Goal: Complete application form: Complete application form

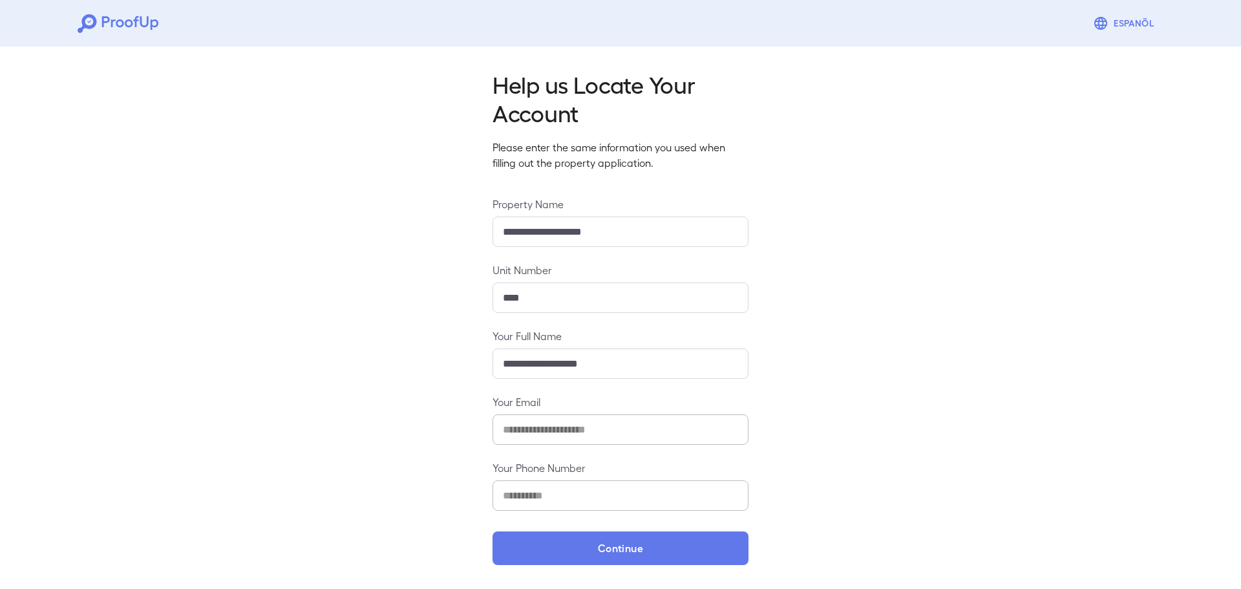
click at [640, 567] on div "**********" at bounding box center [620, 313] width 1241 height 544
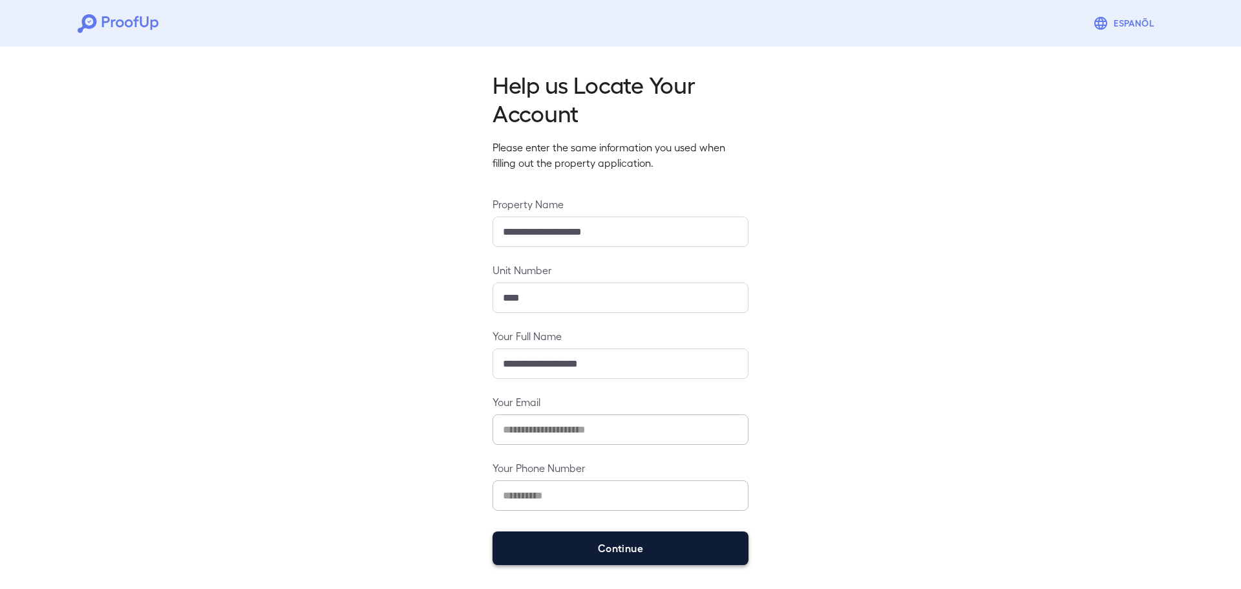
click at [654, 558] on button "Continue" at bounding box center [621, 548] width 256 height 34
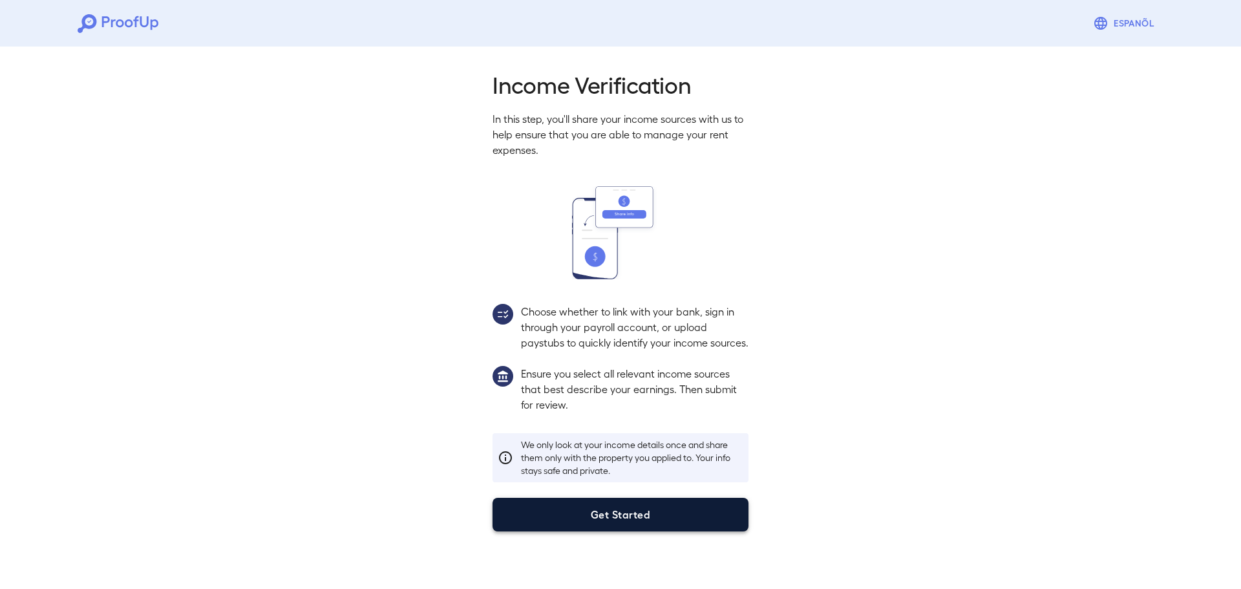
click at [725, 529] on button "Get Started" at bounding box center [621, 515] width 256 height 34
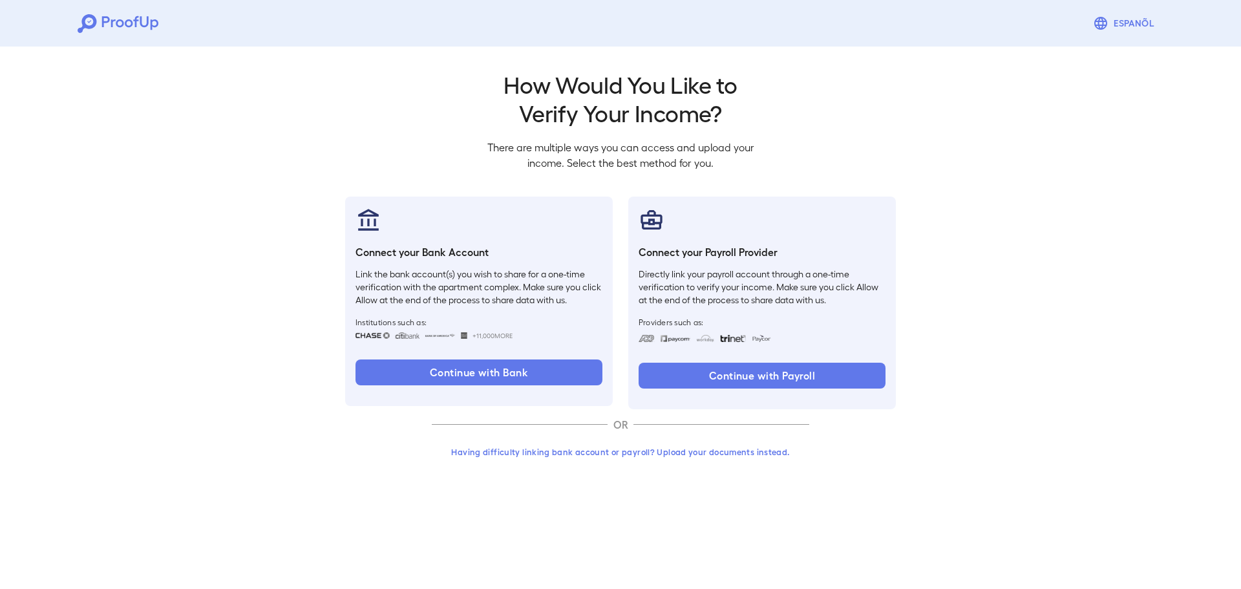
click at [621, 456] on button "Having difficulty linking bank account or payroll? Upload your documents instea…" at bounding box center [620, 451] width 377 height 23
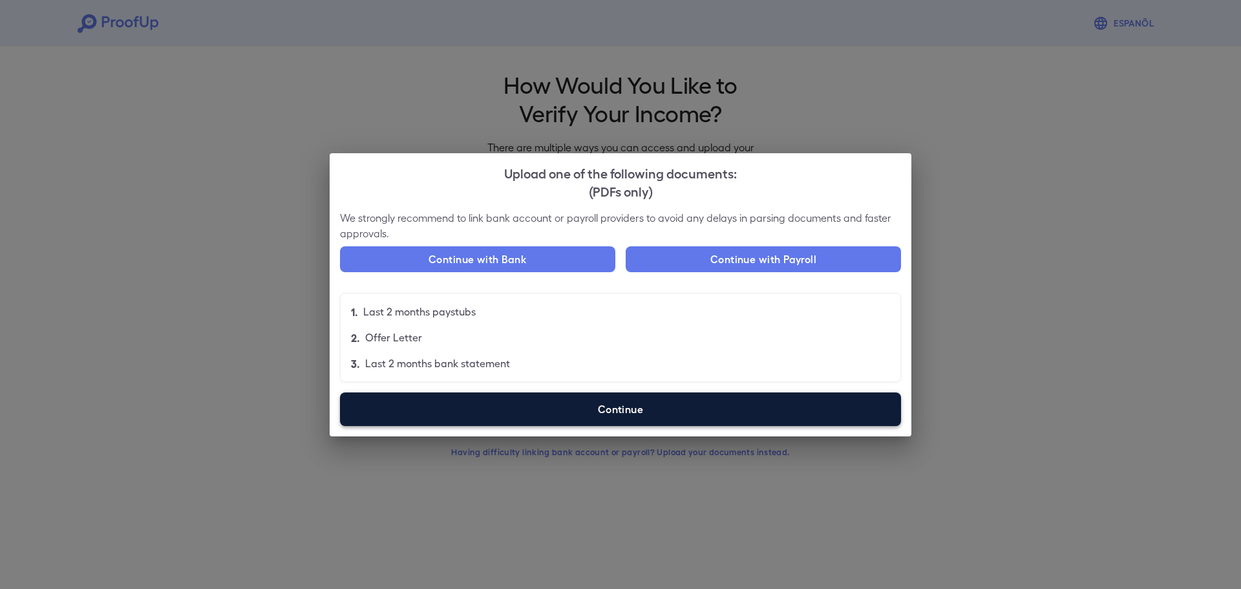
click at [754, 416] on label "Continue" at bounding box center [620, 409] width 561 height 34
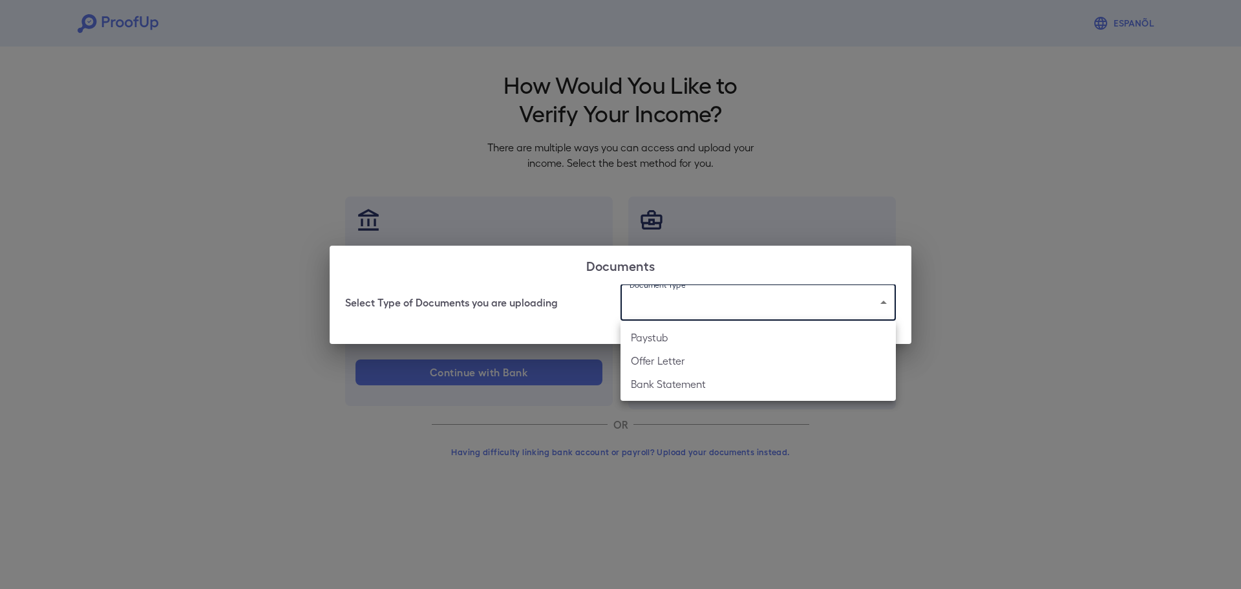
click at [713, 317] on body "Espanõl Go back How Would You Like to Verify Your Income? There are multiple wa…" at bounding box center [620, 247] width 1241 height 494
click at [706, 341] on li "Paystub" at bounding box center [758, 337] width 275 height 23
type input "*******"
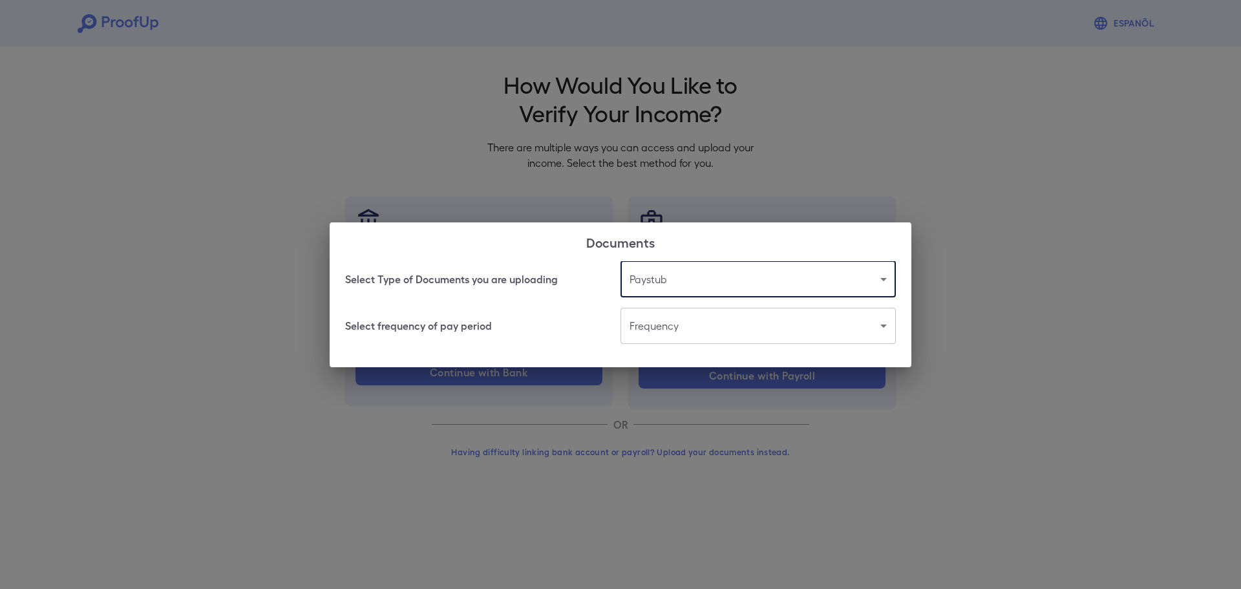
click at [662, 330] on body "Espanõl Go back How Would You Like to Verify Your Income? There are multiple wa…" at bounding box center [620, 247] width 1241 height 494
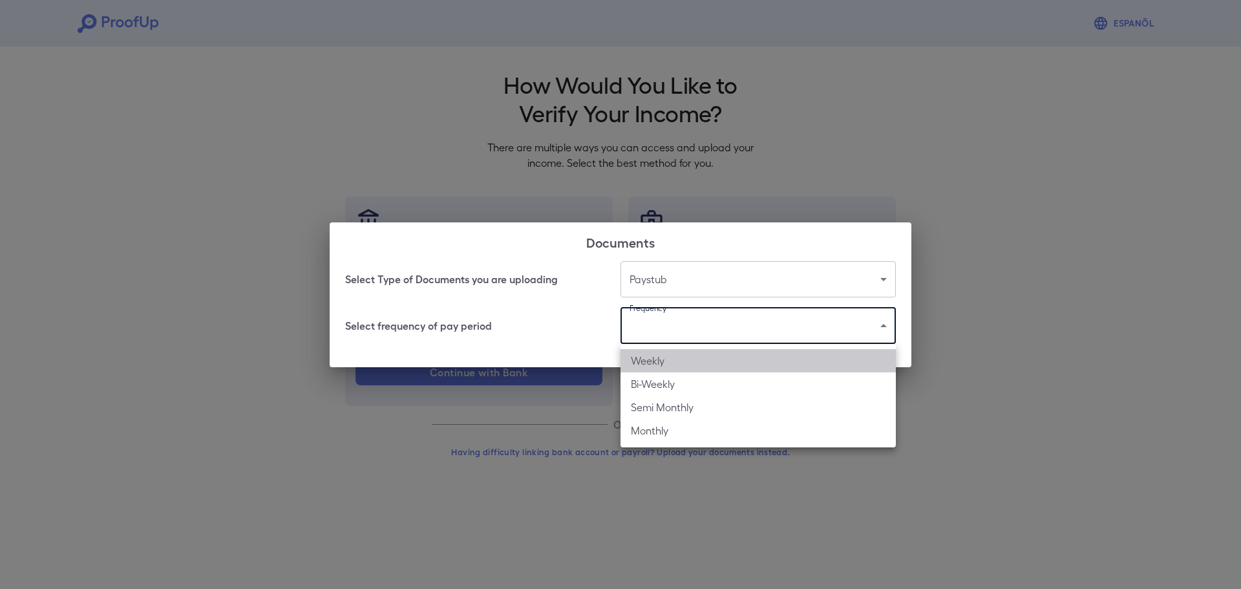
click at [650, 368] on li "Weekly" at bounding box center [758, 360] width 275 height 23
type input "******"
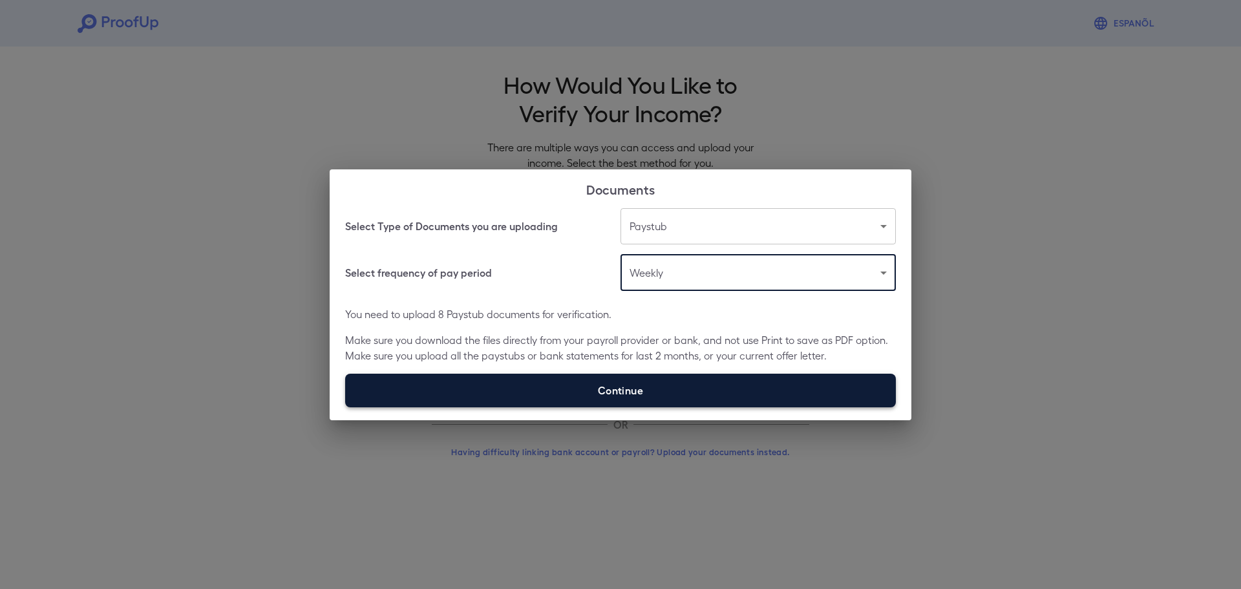
click at [563, 389] on label "Continue" at bounding box center [620, 391] width 551 height 34
click at [346, 407] on input "Continue" at bounding box center [345, 407] width 1 height 1
type input "**********"
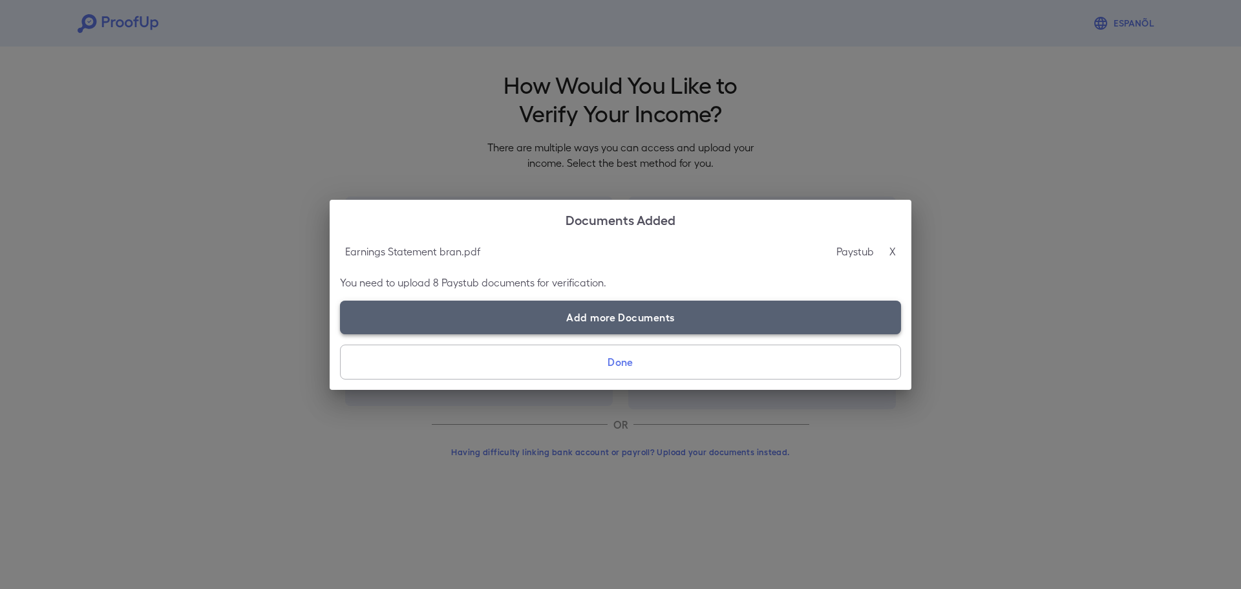
click at [653, 310] on label "Add more Documents" at bounding box center [620, 318] width 561 height 34
click at [341, 334] on input "Add more Documents" at bounding box center [340, 334] width 1 height 1
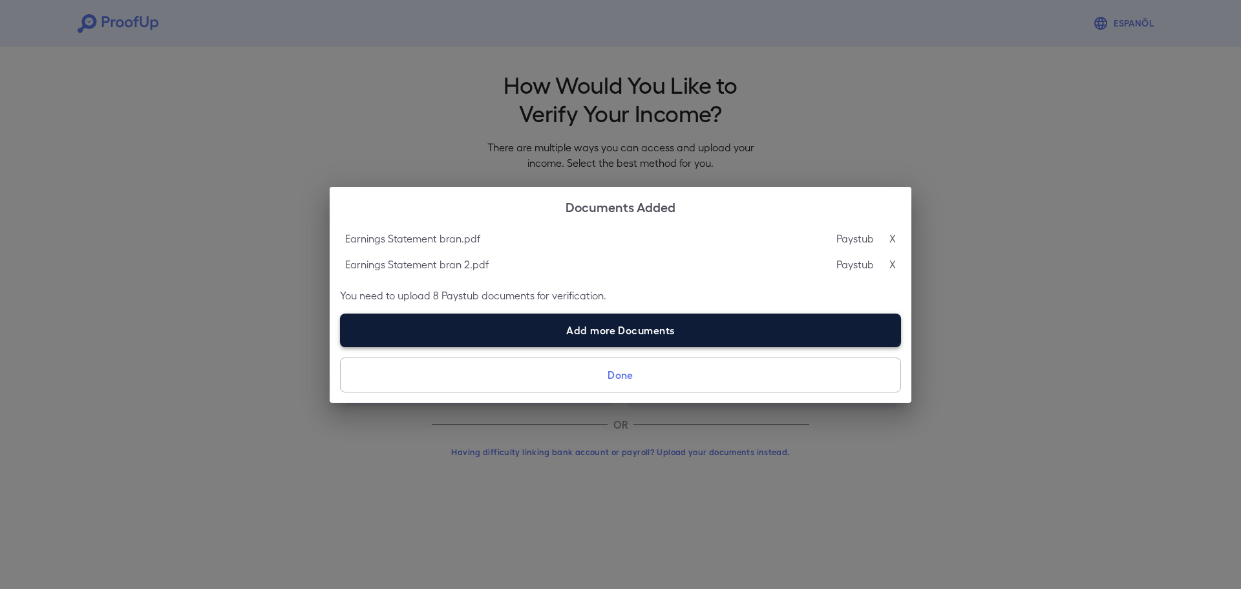
click at [718, 340] on label "Add more Documents" at bounding box center [620, 331] width 561 height 34
click at [341, 346] on input "Add more Documents" at bounding box center [340, 346] width 1 height 1
type input "**********"
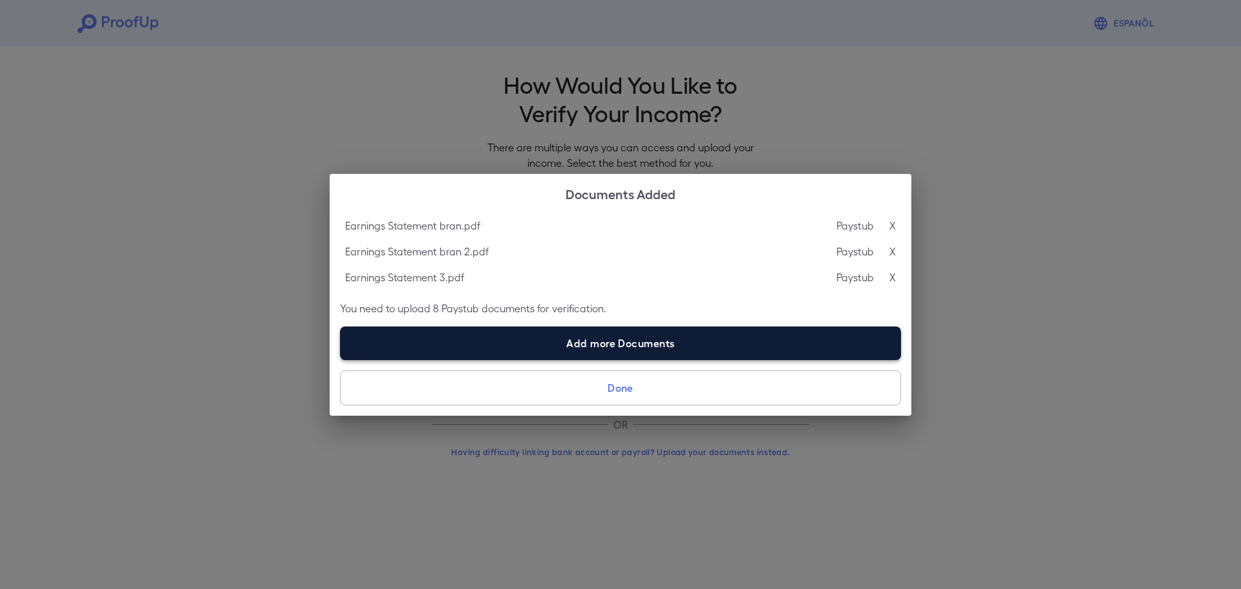
click at [689, 344] on label "Add more Documents" at bounding box center [620, 343] width 561 height 34
click at [341, 359] on input "Add more Documents" at bounding box center [340, 359] width 1 height 1
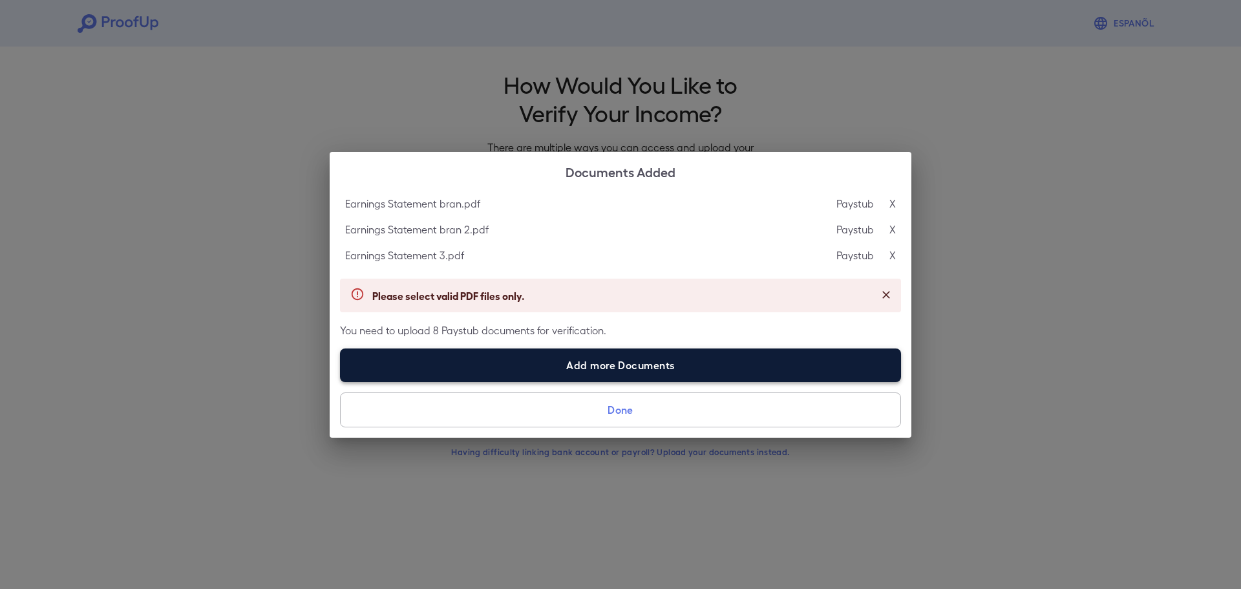
click at [710, 363] on label "Add more Documents" at bounding box center [620, 365] width 561 height 34
click at [341, 381] on input "Add more Documents" at bounding box center [340, 381] width 1 height 1
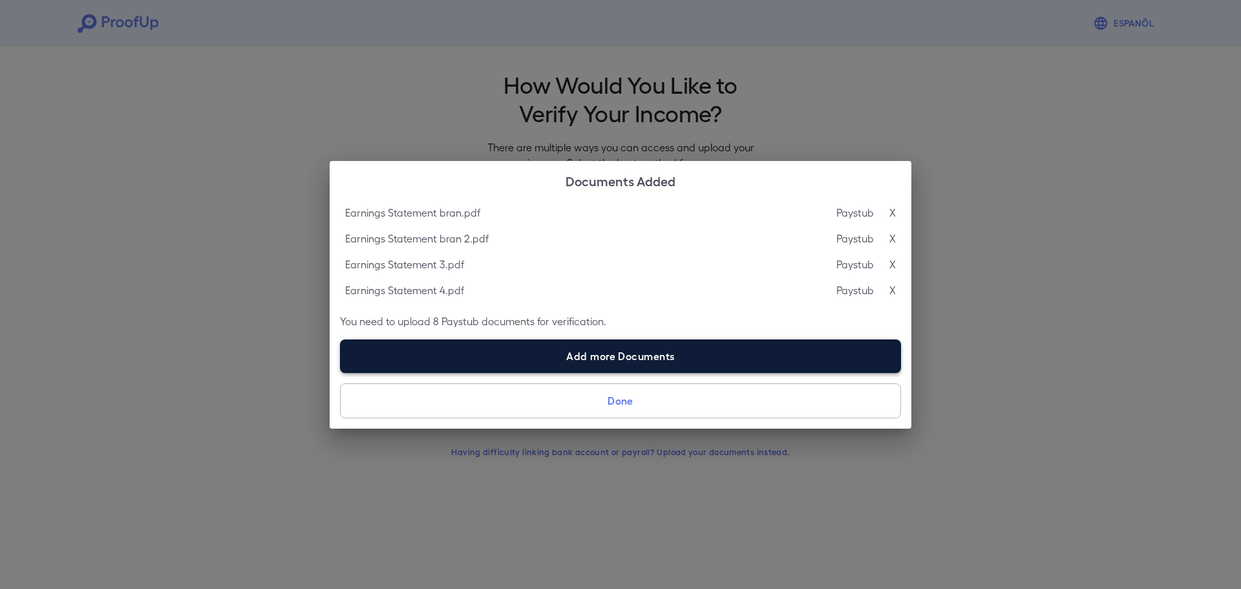
click at [764, 357] on label "Add more Documents" at bounding box center [620, 356] width 561 height 34
click at [341, 372] on input "Add more Documents" at bounding box center [340, 372] width 1 height 1
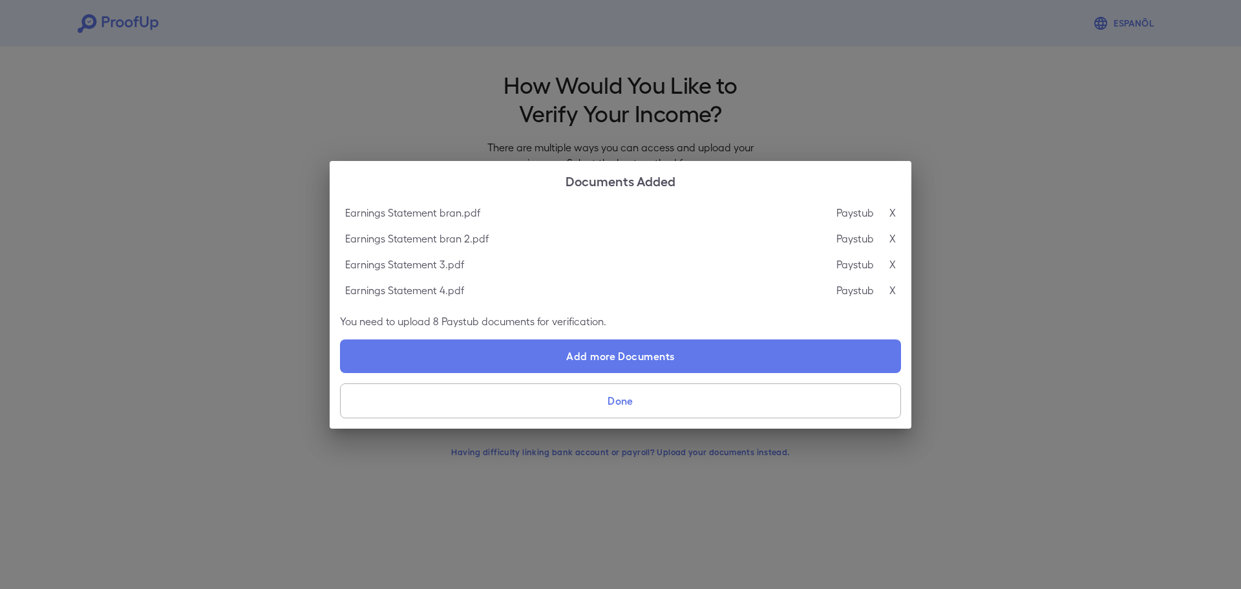
click at [729, 377] on div "Earnings Statement bran.pdf Paystub X Earnings Statement bran 2.pdf Paystub X E…" at bounding box center [621, 314] width 582 height 229
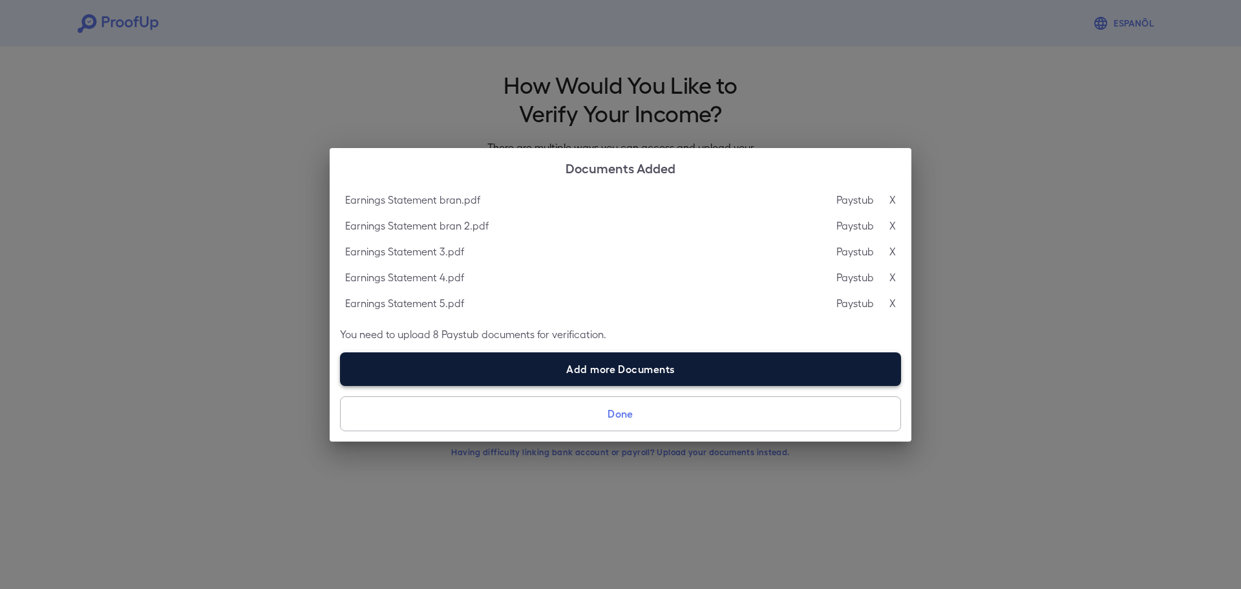
click at [729, 377] on label "Add more Documents" at bounding box center [620, 369] width 561 height 34
click at [341, 385] on input "Add more Documents" at bounding box center [340, 385] width 1 height 1
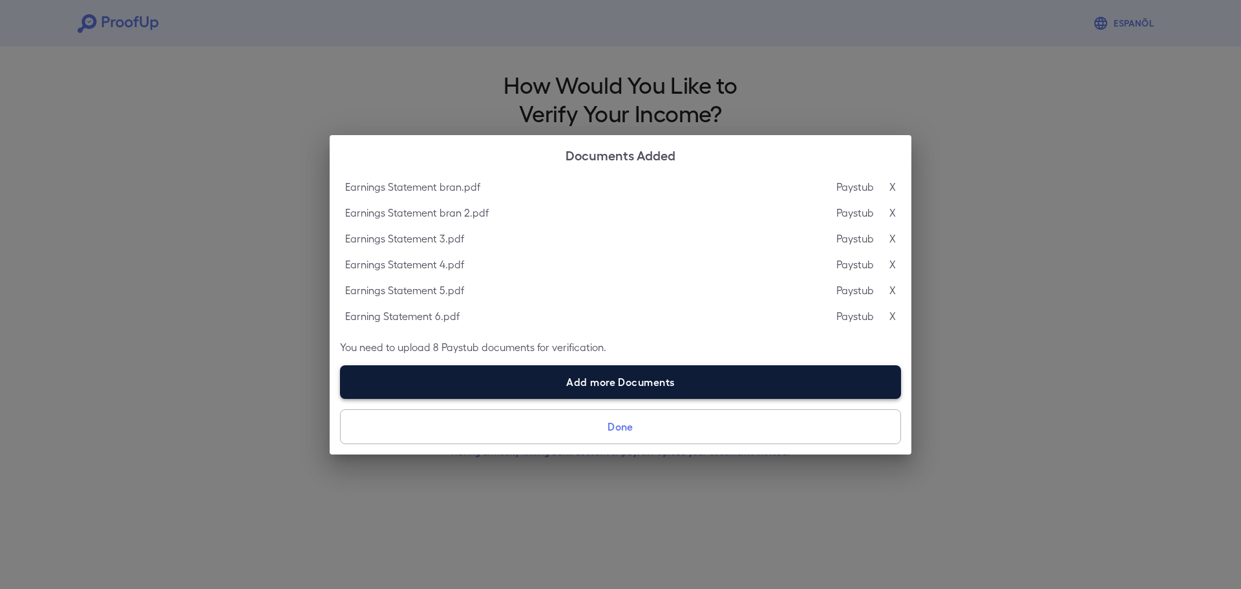
click at [675, 385] on label "Add more Documents" at bounding box center [620, 382] width 561 height 34
click at [341, 398] on input "Add more Documents" at bounding box center [340, 398] width 1 height 1
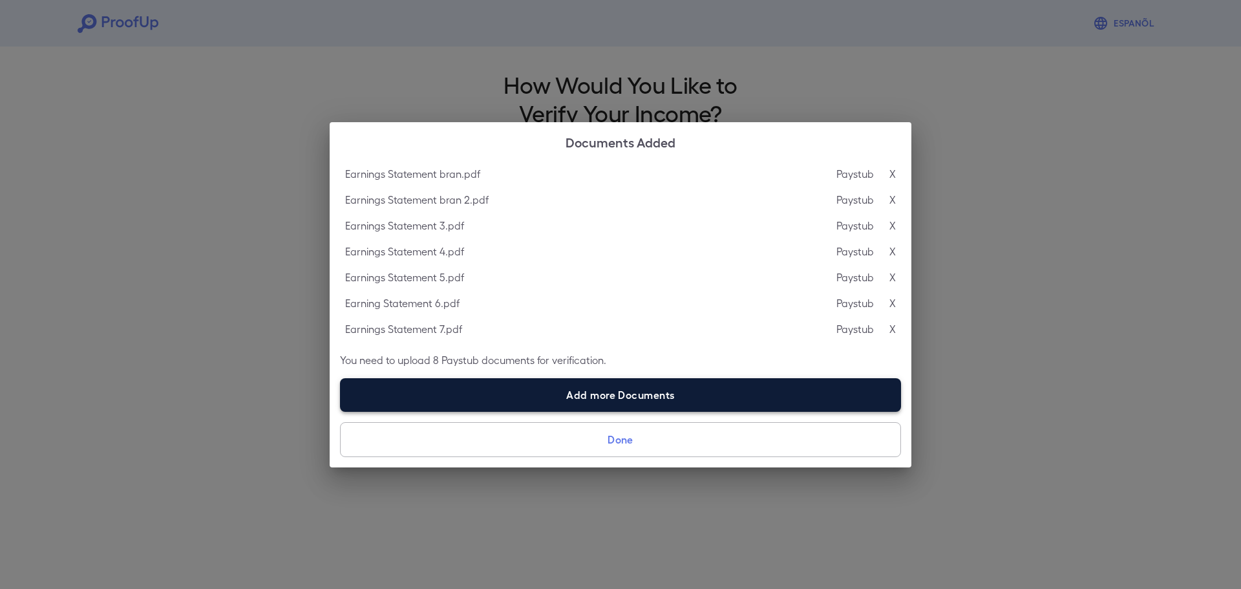
click at [725, 394] on label "Add more Documents" at bounding box center [620, 395] width 561 height 34
click at [341, 411] on input "Add more Documents" at bounding box center [340, 411] width 1 height 1
type input "**********"
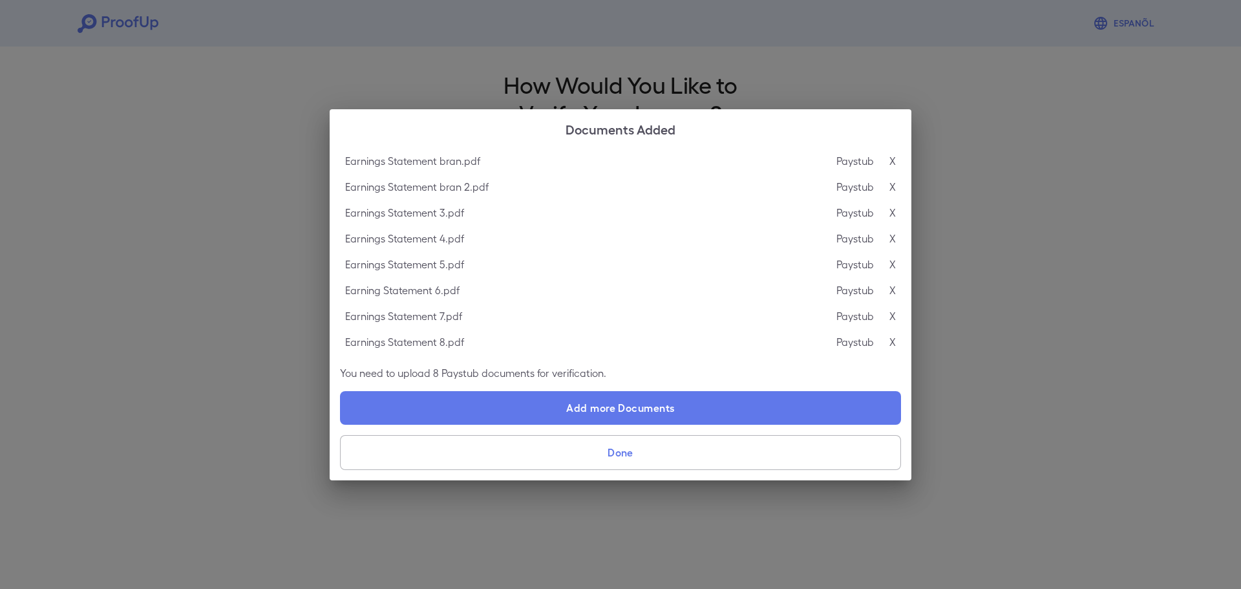
click at [725, 449] on button "Done" at bounding box center [620, 452] width 561 height 35
